Goal: Transaction & Acquisition: Purchase product/service

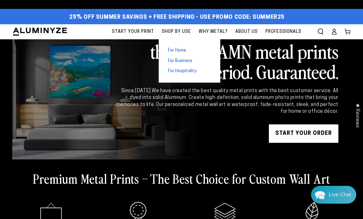
click at [200, 137] on div "START YOUR Order" at bounding box center [226, 134] width 223 height 18
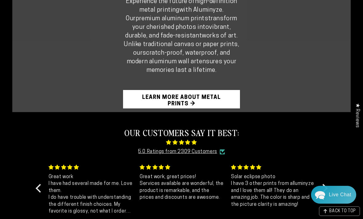
scroll to position [442, 0]
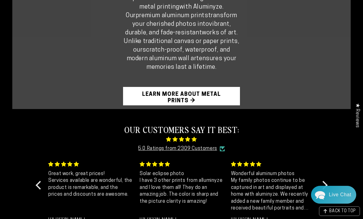
click at [203, 92] on link "Learn More About Metal Prints →" at bounding box center [181, 96] width 117 height 18
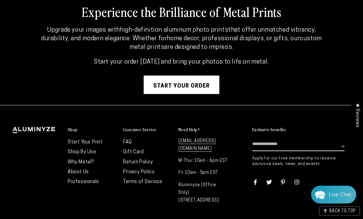
scroll to position [1582, 0]
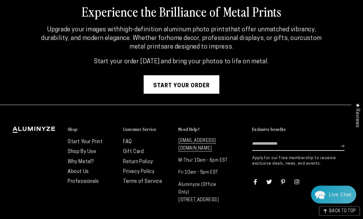
click at [195, 80] on link "Start your order" at bounding box center [182, 85] width 76 height 18
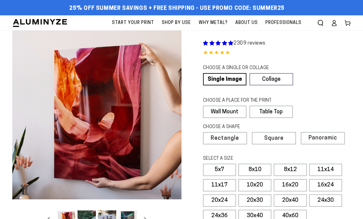
select select "**********"
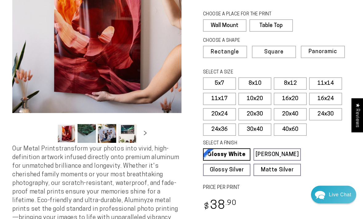
scroll to position [92, 0]
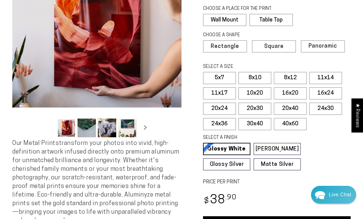
click at [328, 109] on label "24x30" at bounding box center [325, 109] width 33 height 12
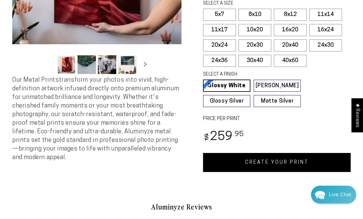
scroll to position [156, 0]
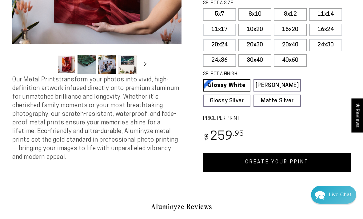
click at [279, 156] on link "CREATE YOUR PRINT" at bounding box center [277, 162] width 148 height 19
